Goal: Task Accomplishment & Management: Use online tool/utility

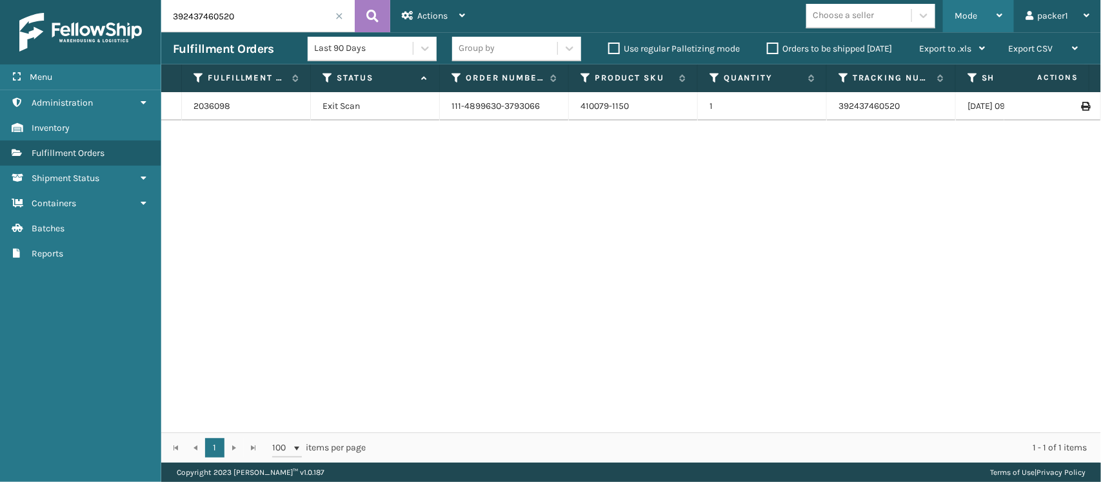
click at [965, 13] on span "Mode" at bounding box center [965, 15] width 23 height 11
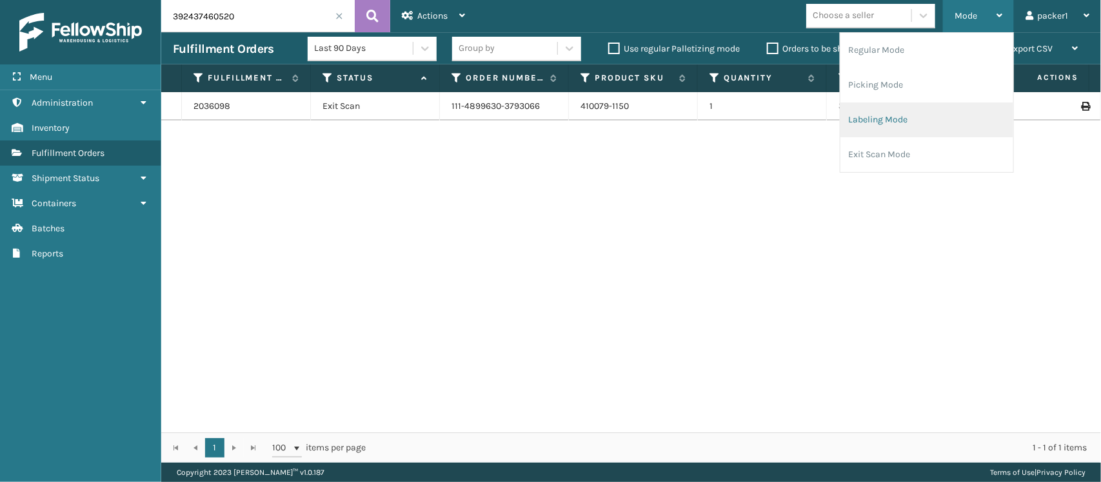
click at [936, 130] on li "Labeling Mode" at bounding box center [926, 120] width 173 height 35
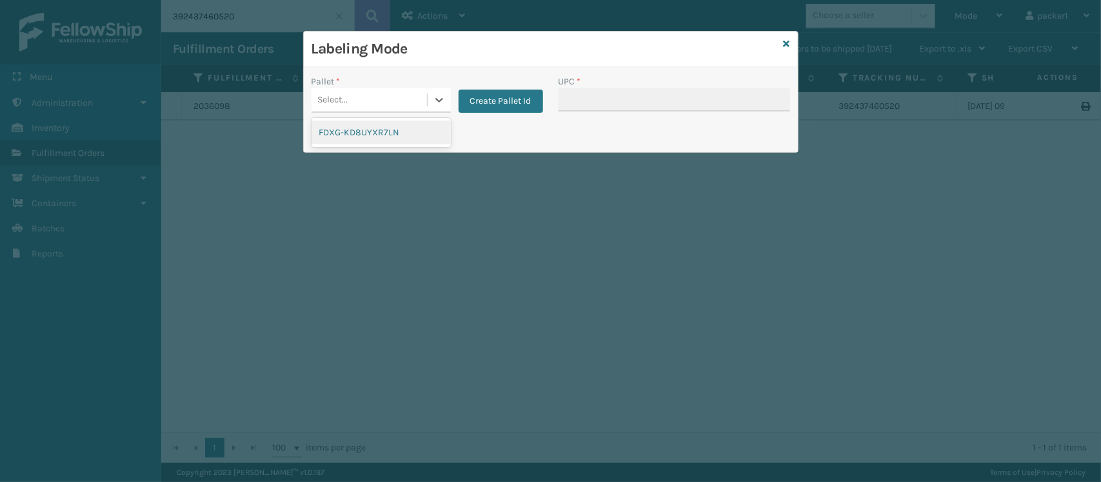
click at [350, 99] on div "Select..." at bounding box center [368, 100] width 115 height 21
click at [355, 130] on div "FDXG-KD8UYXR7LN" at bounding box center [380, 133] width 139 height 24
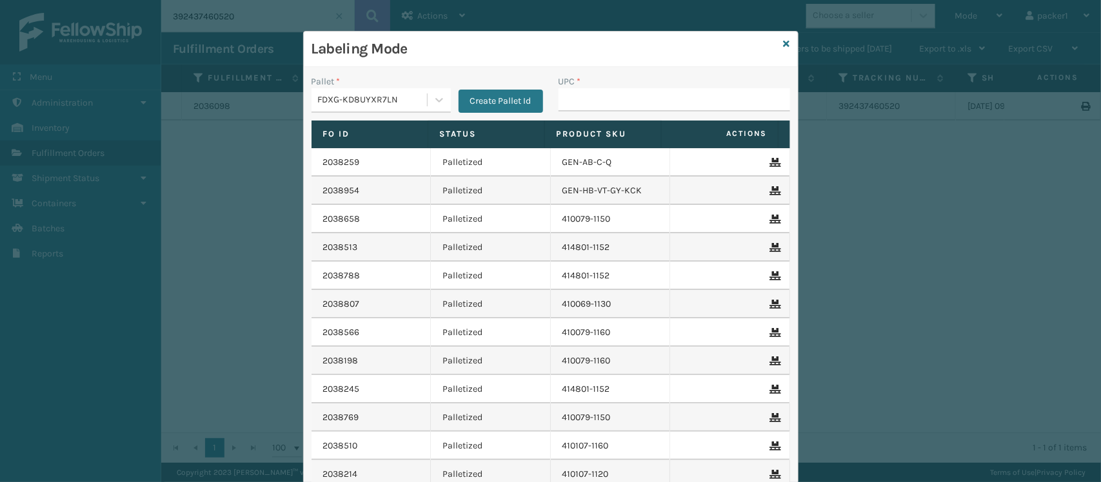
click at [649, 86] on div "UPC *" at bounding box center [674, 82] width 232 height 14
click at [653, 98] on input "UPC *" at bounding box center [674, 99] width 232 height 23
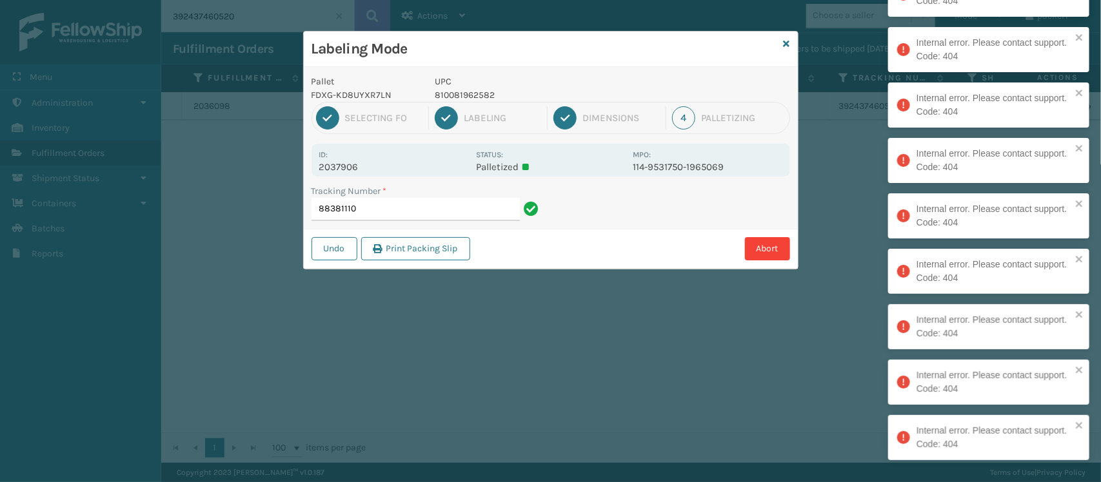
type input "8838111"
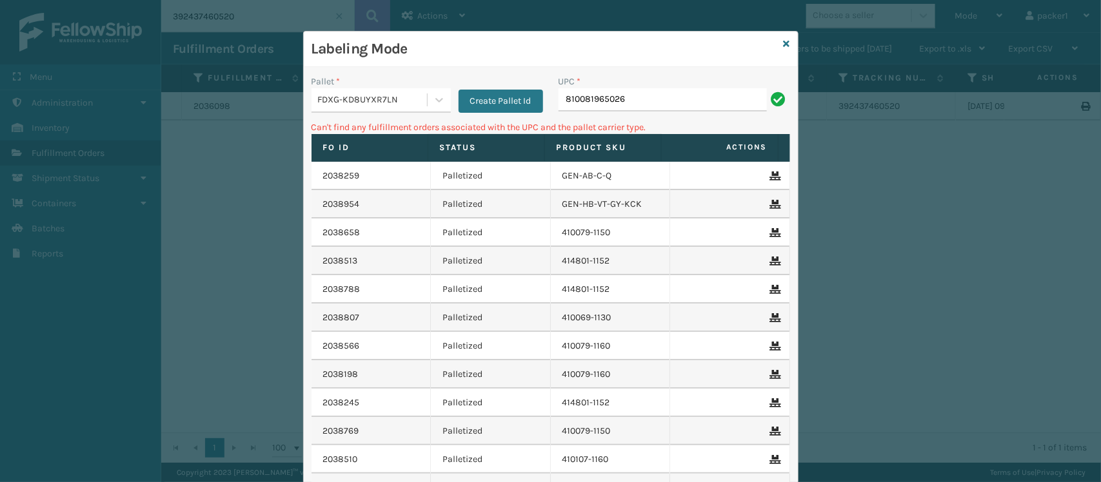
click at [407, 117] on div "Pallet * FDXG-KD8UYXR7LN Create Pallet Id" at bounding box center [427, 98] width 247 height 46
click at [406, 101] on div "FDXG-KD8UYXR7LN" at bounding box center [373, 101] width 110 height 14
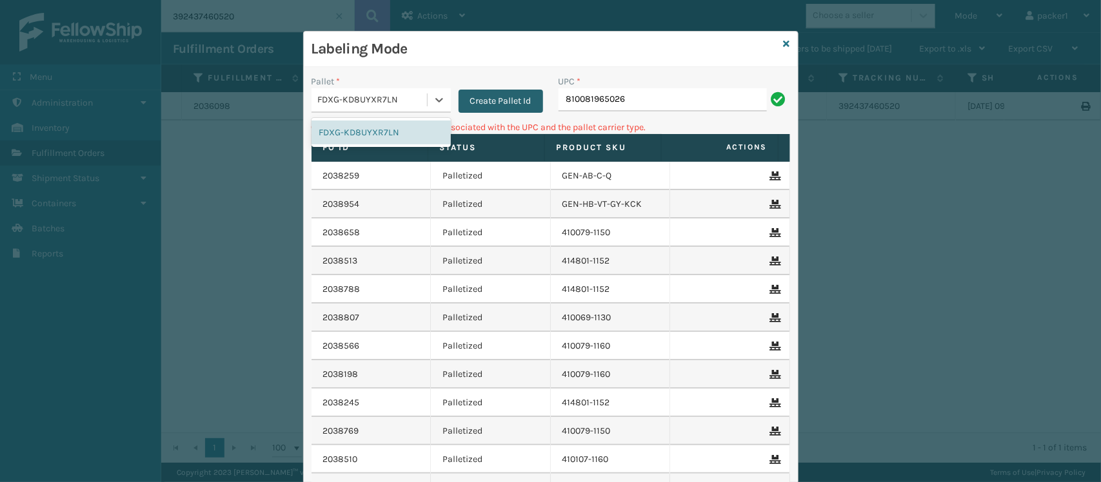
click at [466, 100] on button "Create Pallet Id" at bounding box center [500, 101] width 84 height 23
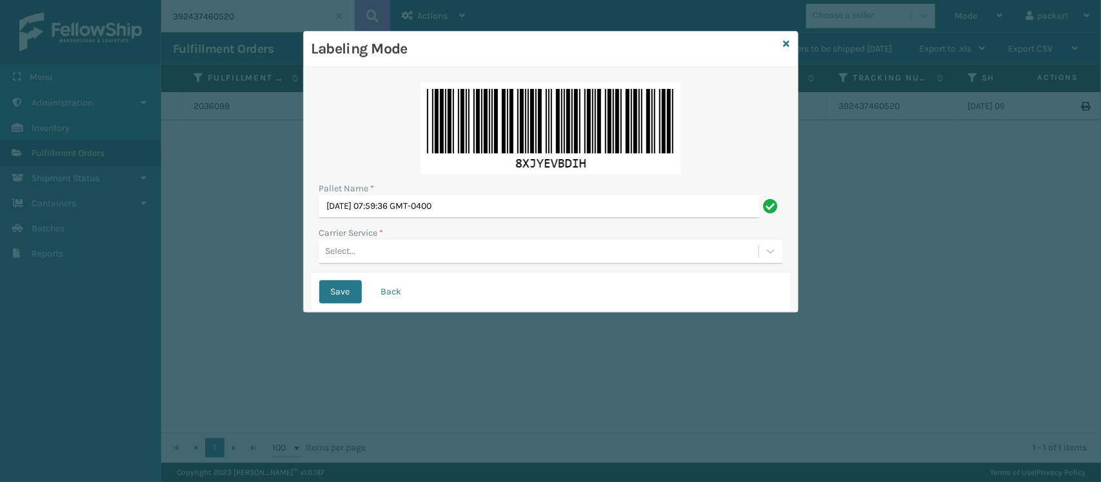
click at [331, 268] on div "Pallet Name * [DATE] 07:59:36 GMT-0400 Carrier Service * Select..." at bounding box center [550, 174] width 478 height 198
click at [344, 258] on div "Select..." at bounding box center [341, 252] width 30 height 14
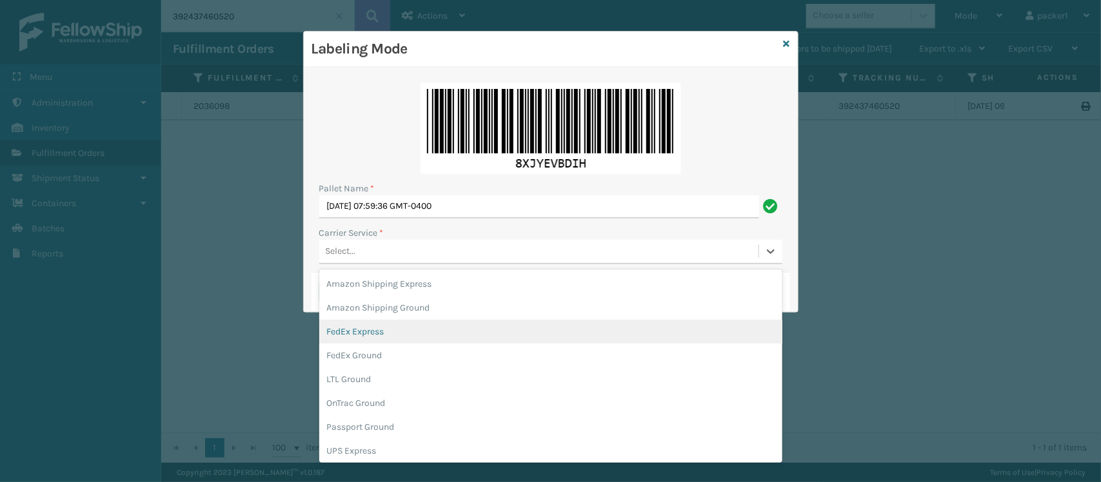
click at [366, 334] on div "FedEx Express" at bounding box center [550, 332] width 463 height 24
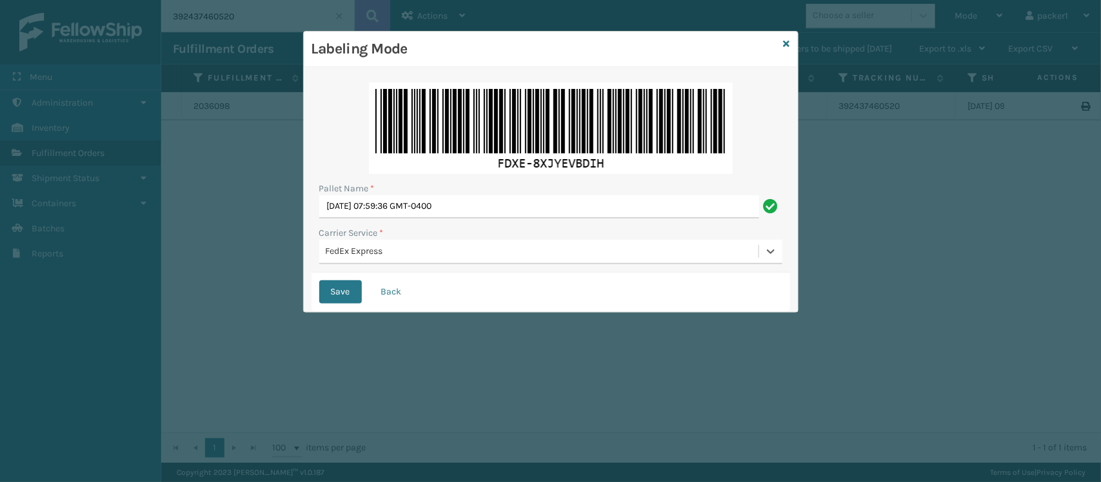
click at [319, 281] on button "Save" at bounding box center [340, 292] width 43 height 23
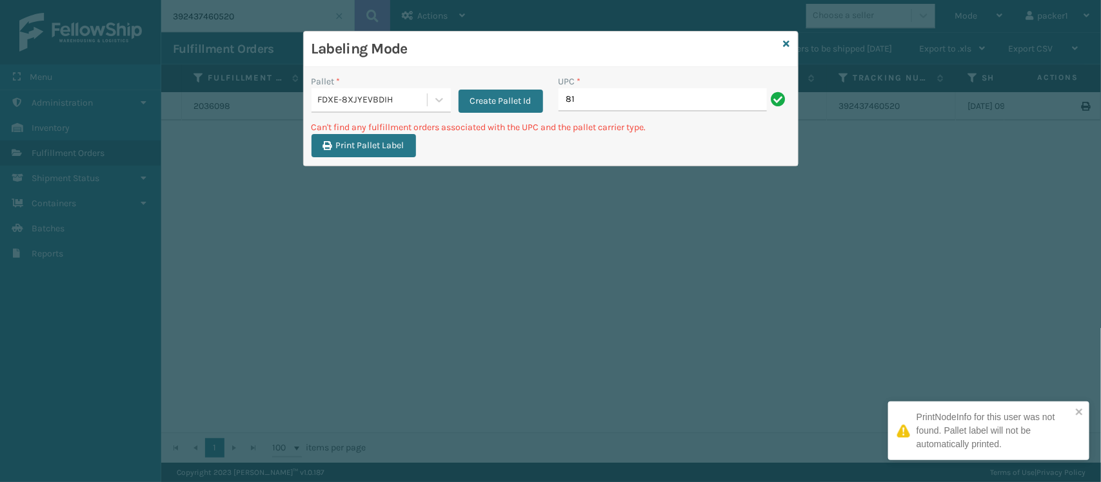
type input "8"
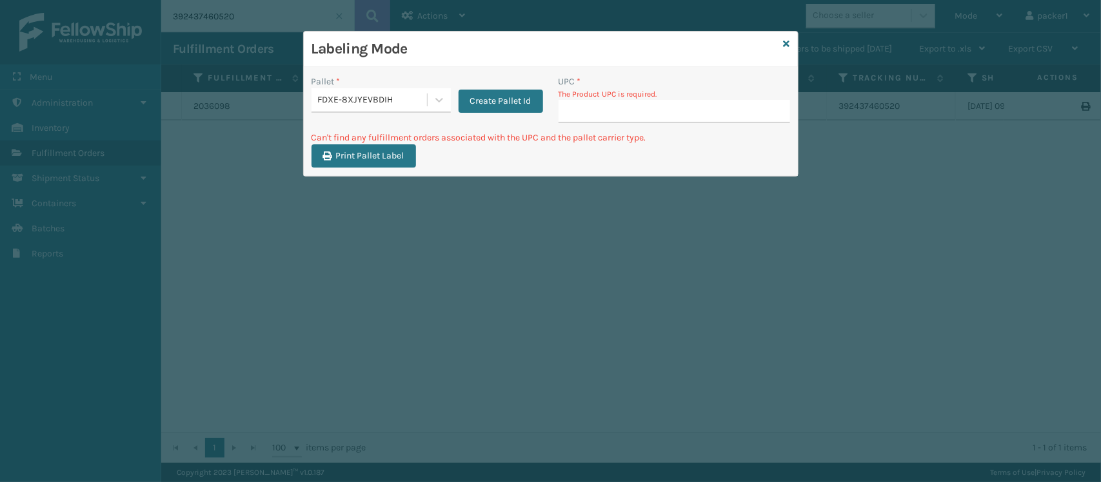
click at [399, 97] on div "FDXE-8XJYEVBDIH" at bounding box center [373, 101] width 110 height 14
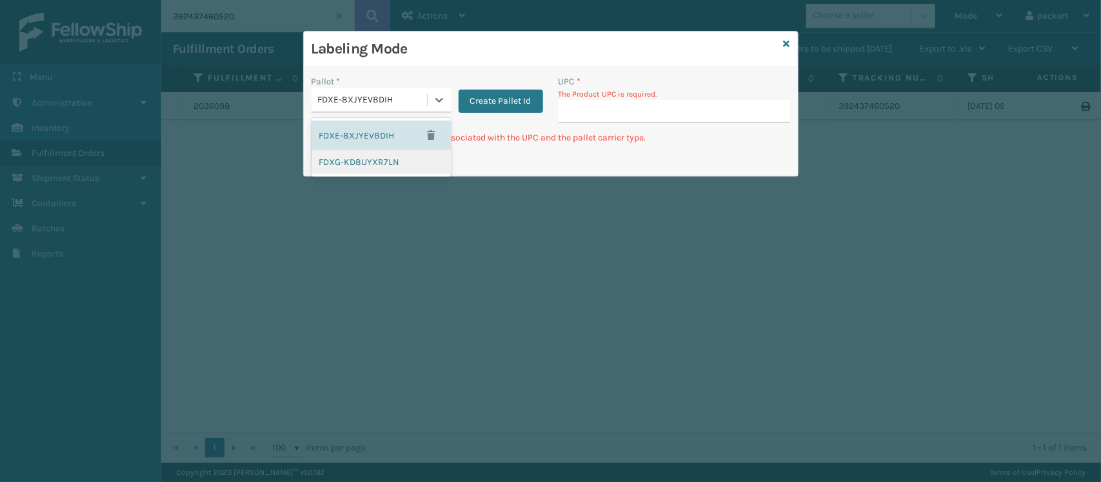
click at [388, 160] on div "FDXG-KD8UYXR7LN" at bounding box center [380, 162] width 139 height 24
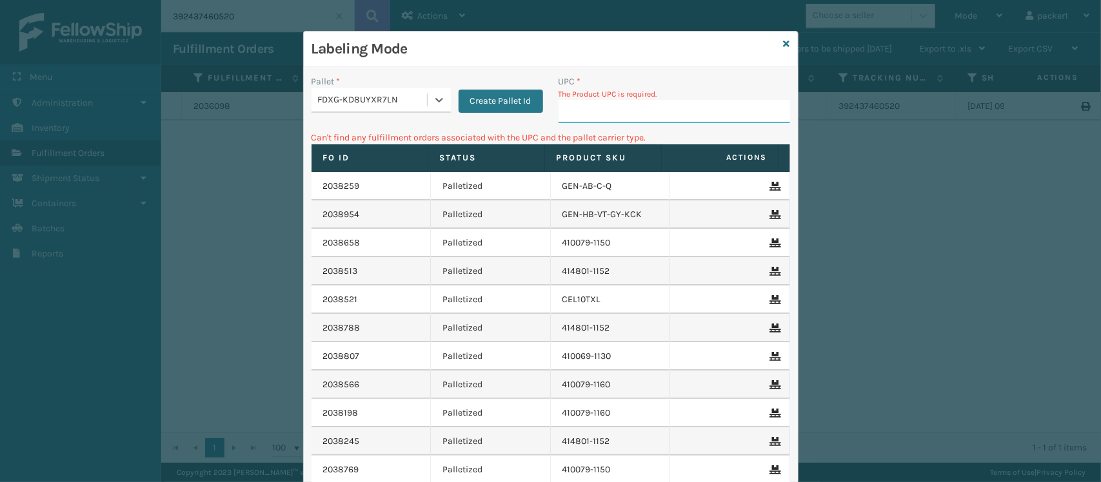
click at [617, 106] on input "UPC *" at bounding box center [674, 111] width 232 height 23
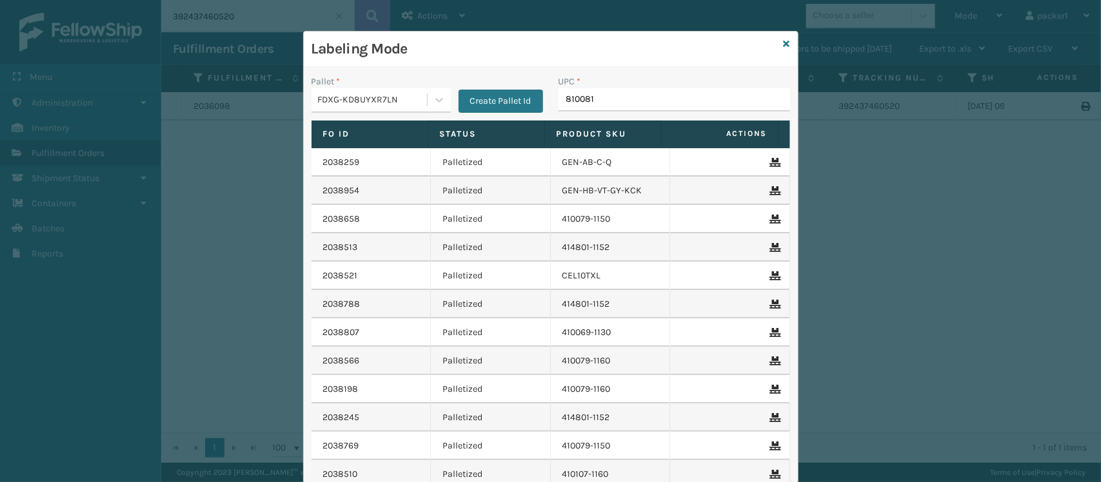
type input "8100819"
click at [490, 104] on button "Create Pallet Id" at bounding box center [500, 101] width 84 height 23
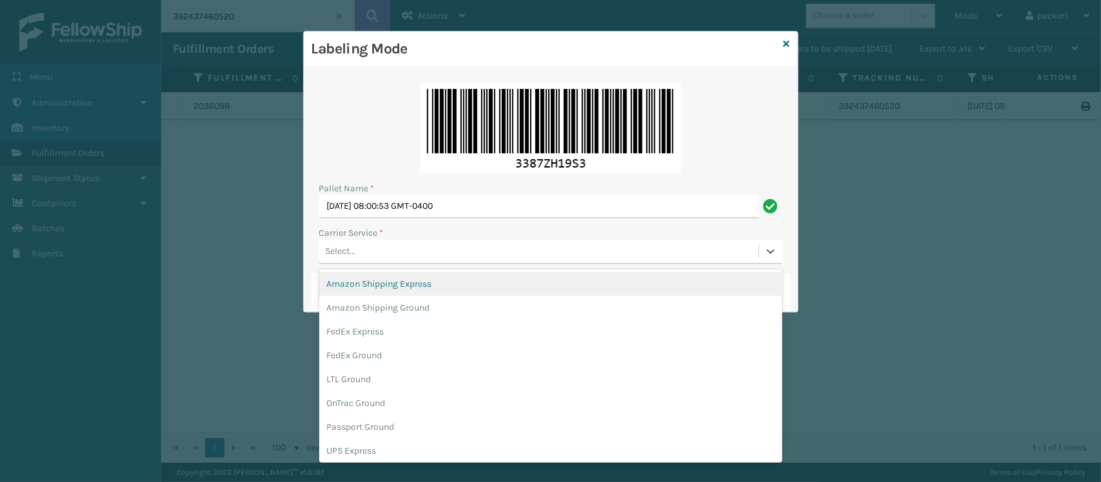
click at [398, 256] on div "Select..." at bounding box center [538, 251] width 439 height 21
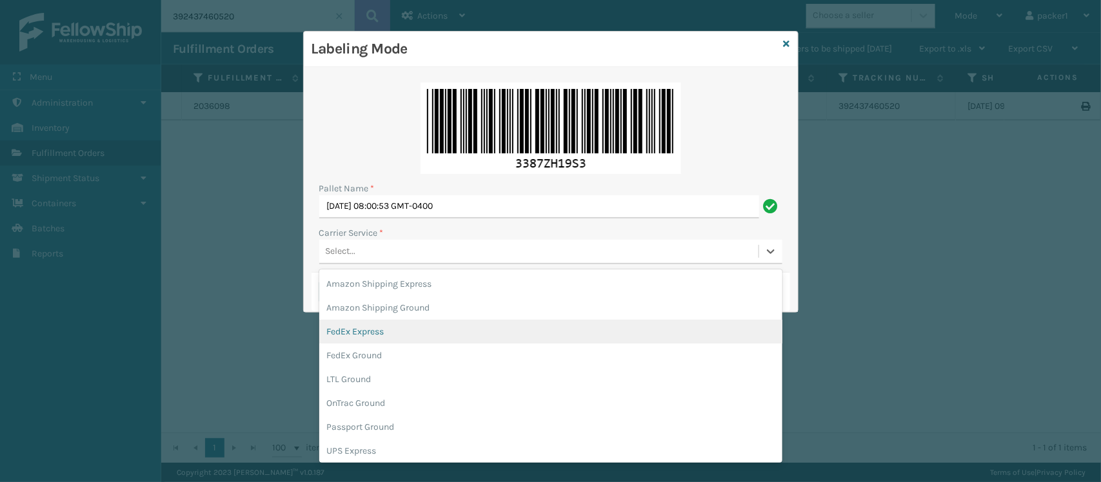
scroll to position [36, 0]
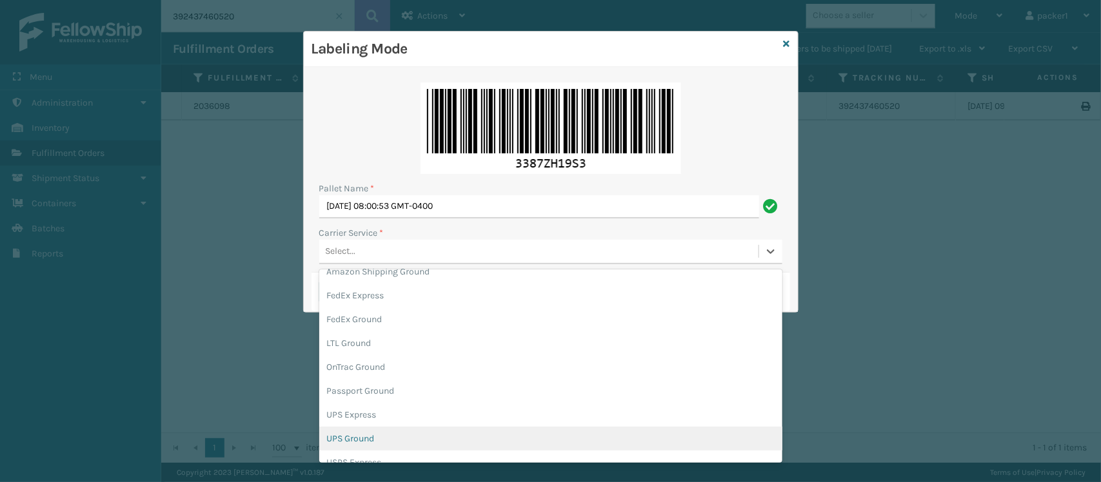
click at [410, 437] on div "UPS Ground" at bounding box center [550, 439] width 463 height 24
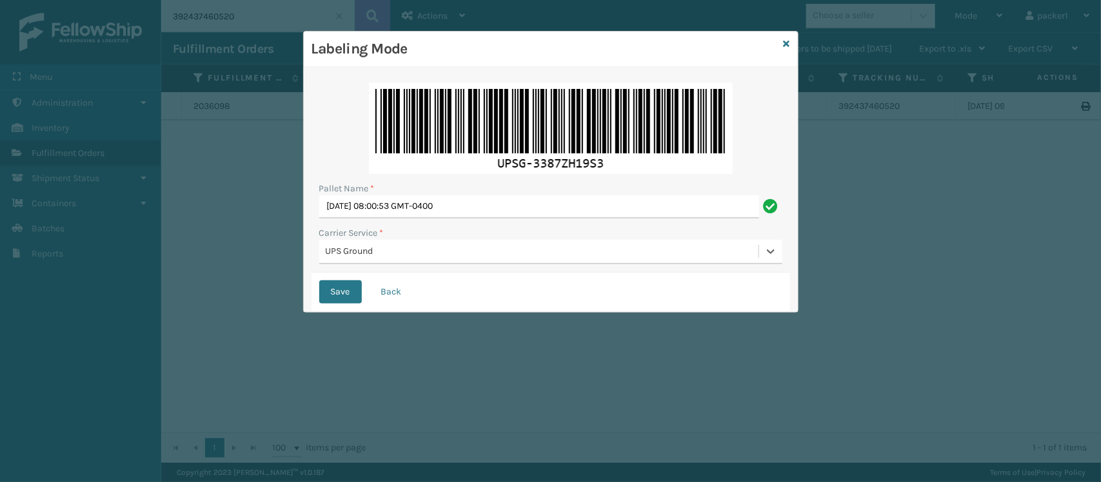
click at [319, 281] on button "Save" at bounding box center [340, 292] width 43 height 23
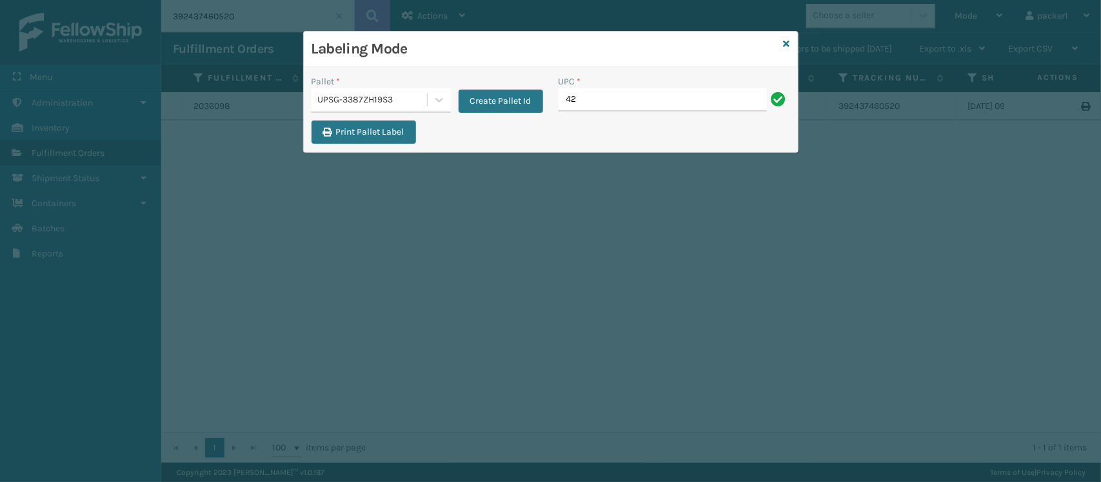
type input "4"
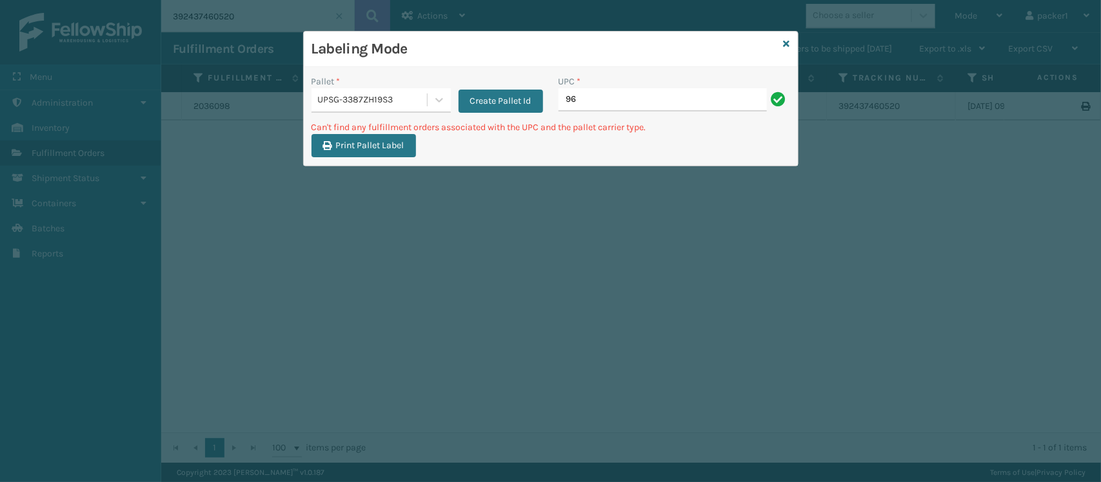
type input "9"
